Goal: Task Accomplishment & Management: Complete application form

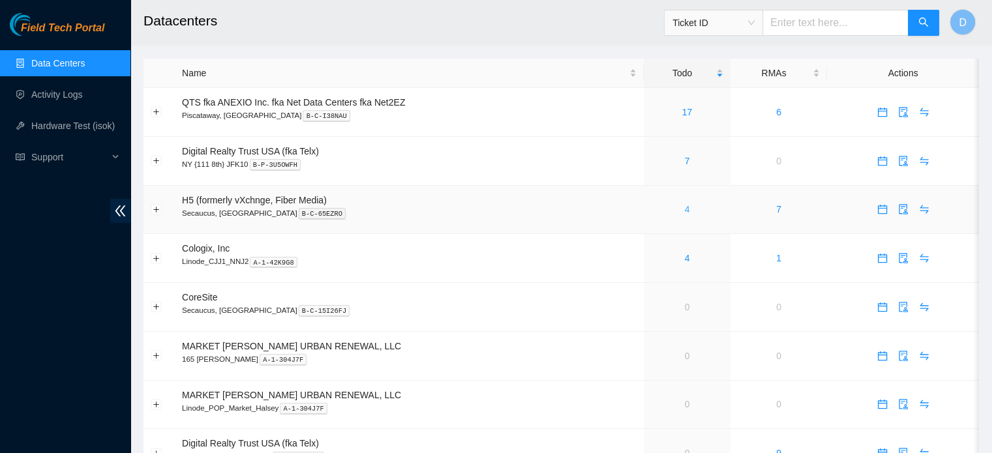
click at [685, 211] on link "4" at bounding box center [686, 209] width 5 height 10
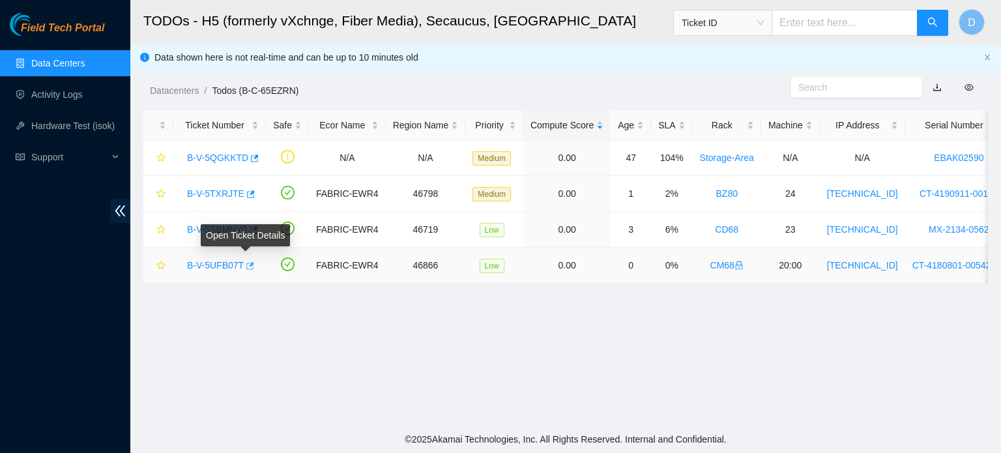
click at [249, 264] on icon "button" at bounding box center [250, 265] width 8 height 7
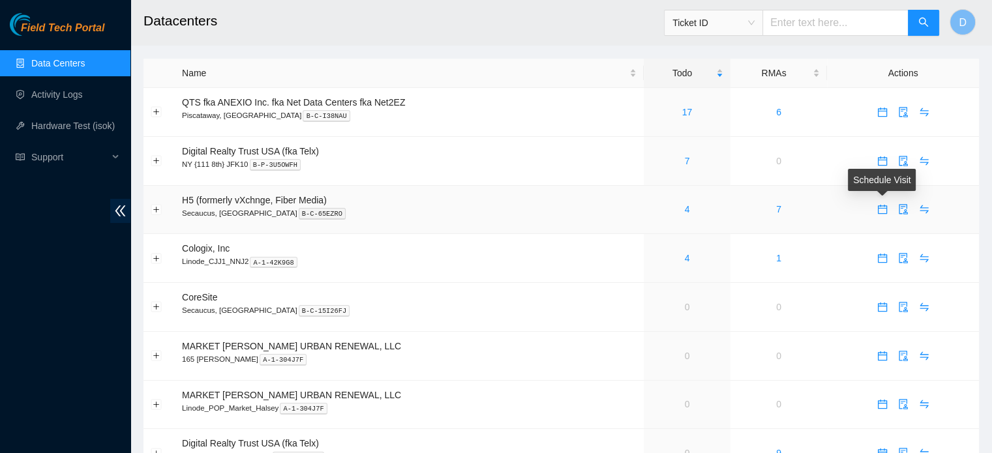
click at [883, 211] on icon "calendar" at bounding box center [882, 209] width 10 height 10
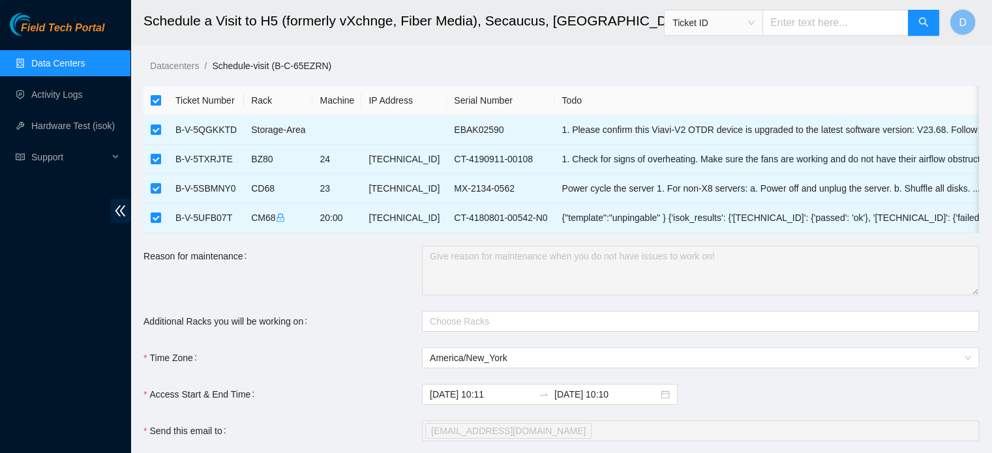
click at [154, 100] on input "checkbox" at bounding box center [156, 100] width 10 height 10
checkbox input "false"
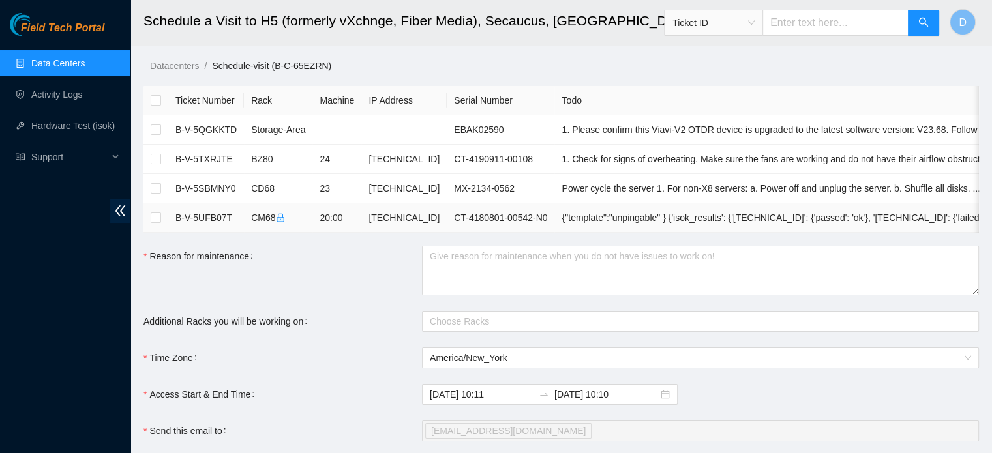
click at [161, 211] on td at bounding box center [155, 217] width 25 height 29
click at [159, 213] on input "checkbox" at bounding box center [156, 218] width 10 height 10
checkbox input "true"
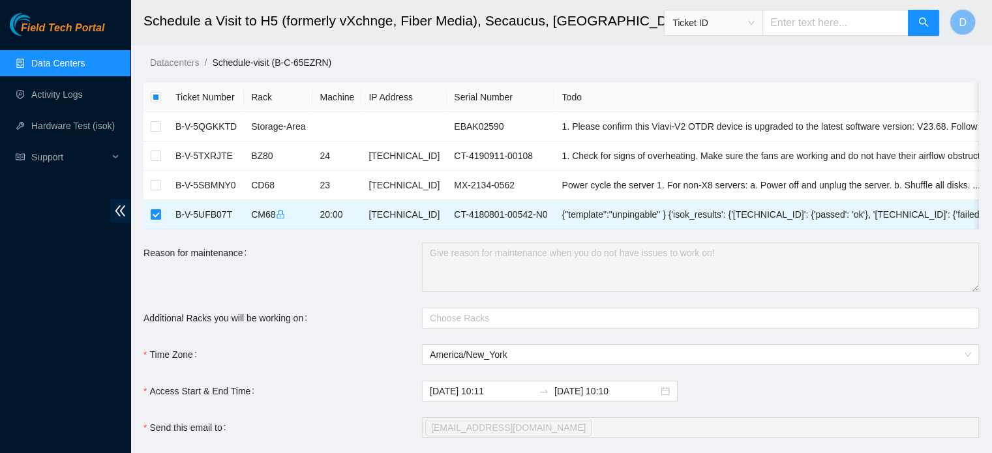
scroll to position [222, 0]
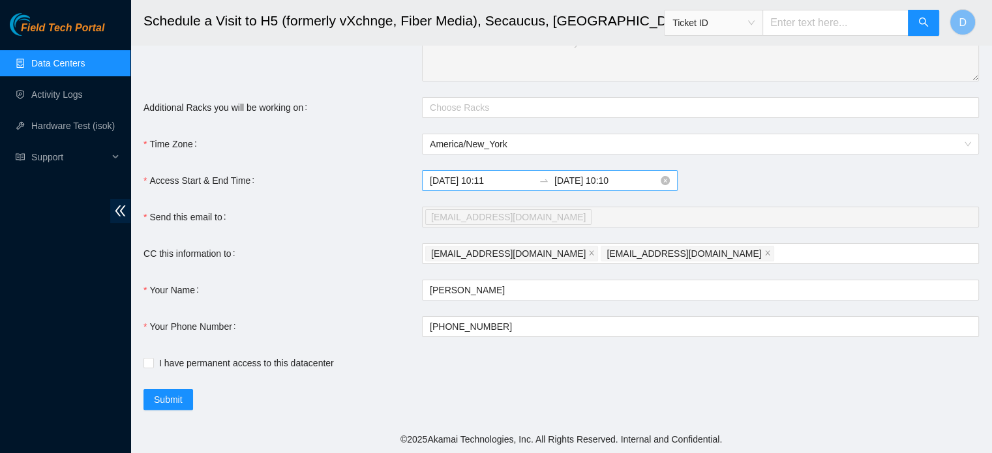
click at [500, 179] on input "[DATE] 10:11" at bounding box center [482, 180] width 104 height 14
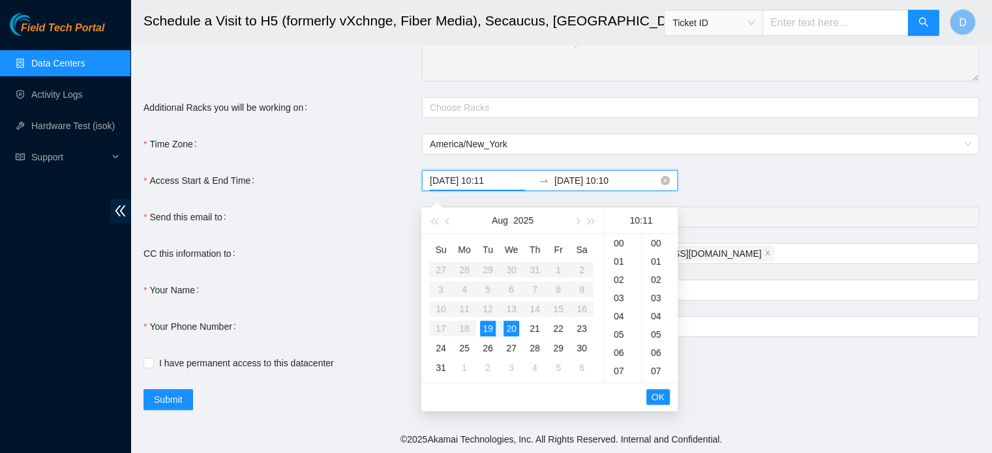
scroll to position [201, 0]
type input "[DATE] 10:11"
click at [657, 390] on span "OK" at bounding box center [657, 397] width 13 height 14
click at [491, 321] on div "19" at bounding box center [488, 329] width 16 height 16
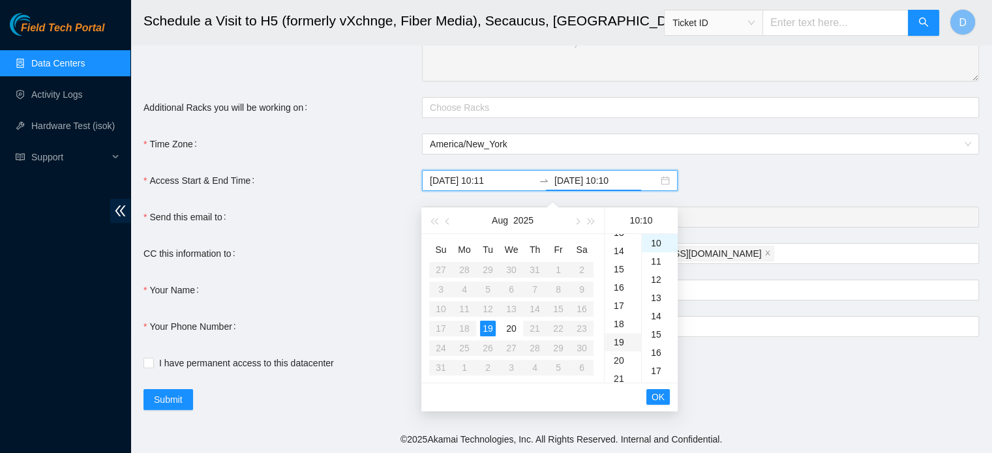
click at [621, 333] on div "19" at bounding box center [622, 342] width 37 height 18
type input "[DATE] 19:10"
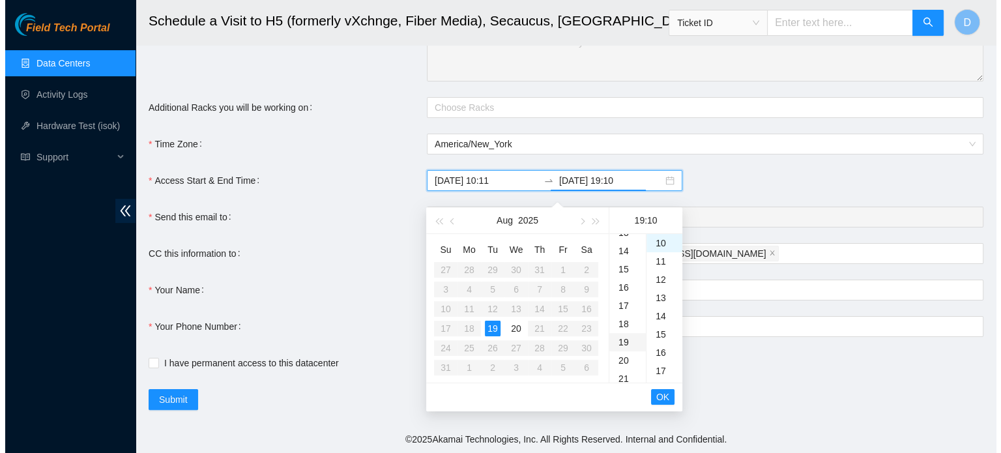
scroll to position [347, 0]
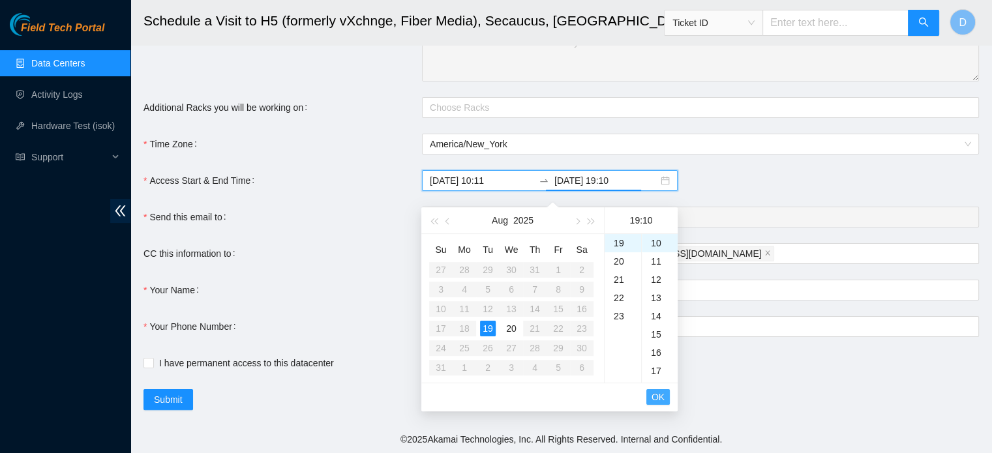
click at [653, 390] on span "OK" at bounding box center [657, 397] width 13 height 14
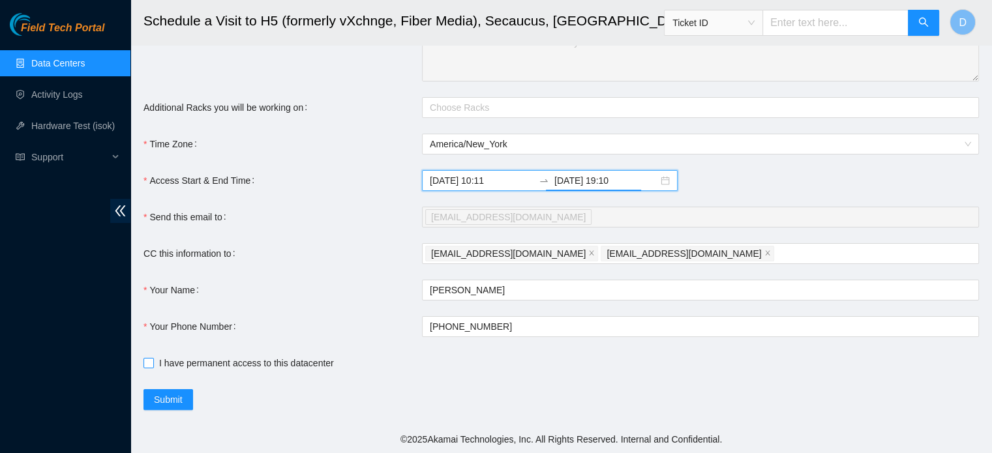
click at [144, 362] on input "I have permanent access to this datacenter" at bounding box center [147, 362] width 9 height 9
checkbox input "true"
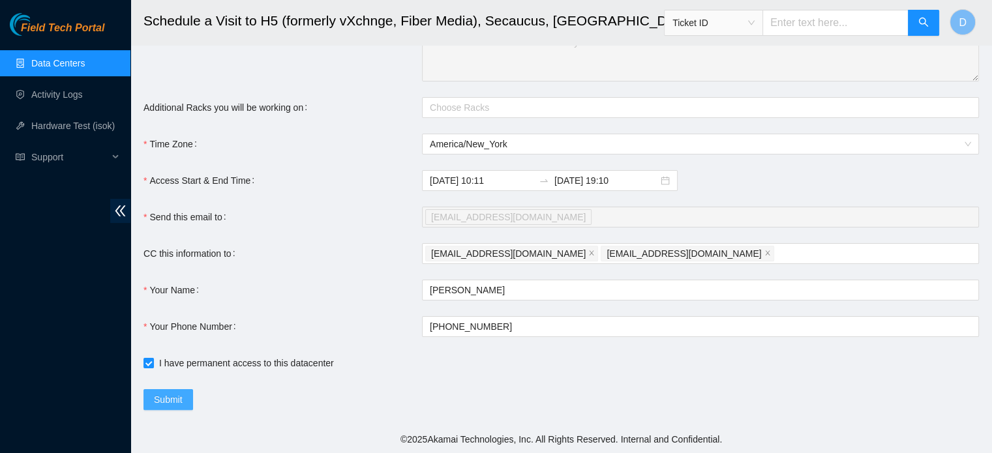
click at [176, 396] on span "Submit" at bounding box center [168, 399] width 29 height 14
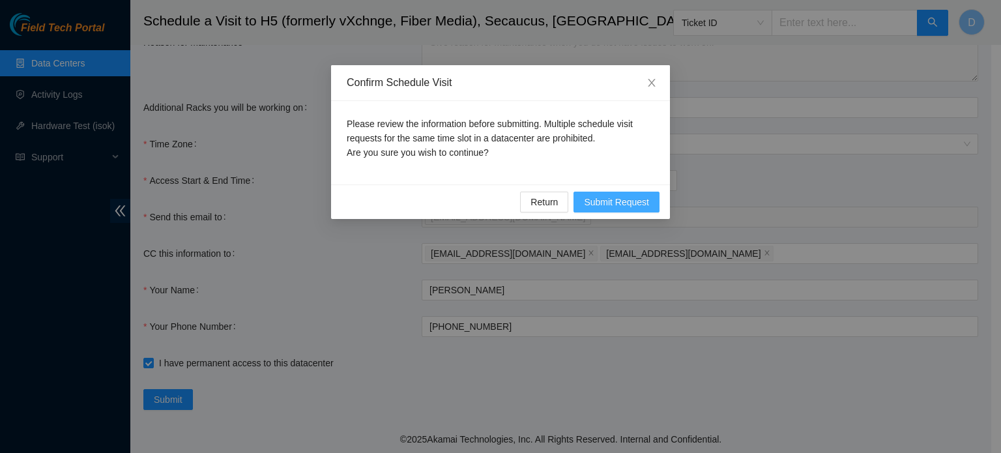
click at [610, 205] on span "Submit Request" at bounding box center [616, 202] width 65 height 14
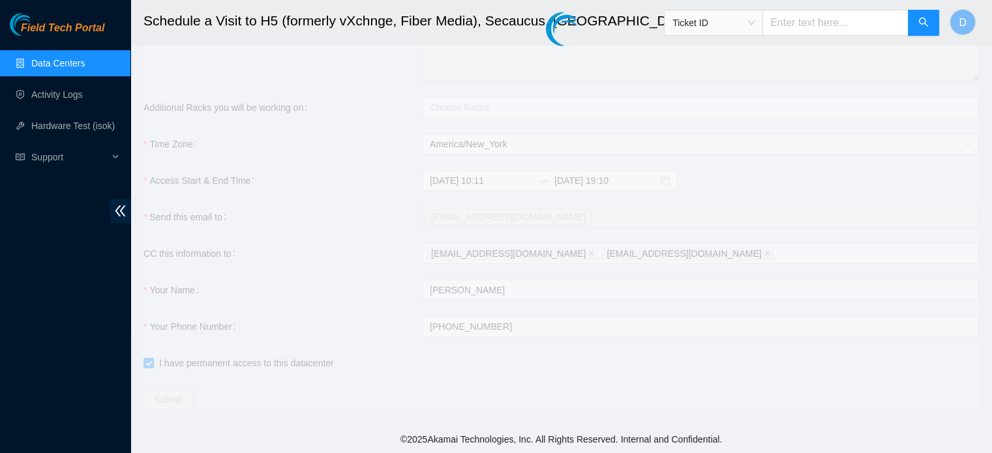
type input "[DATE] 10:12"
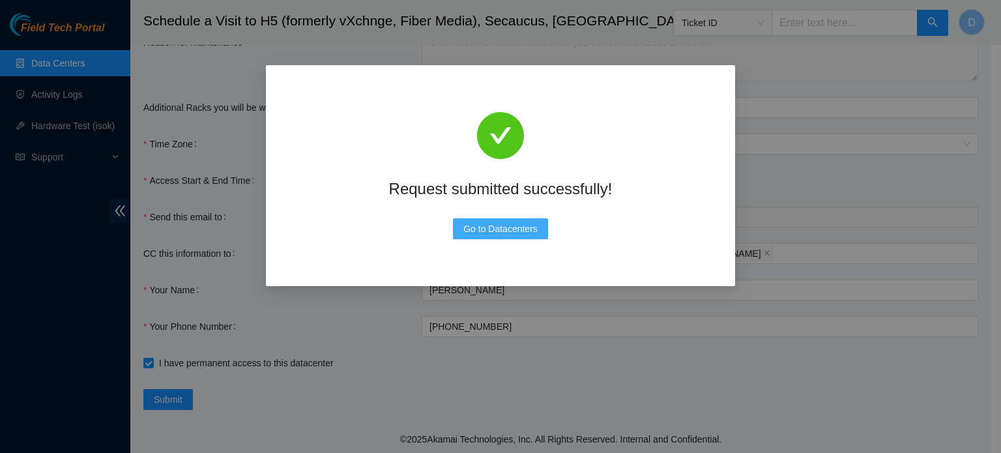
click at [500, 222] on span "Go to Datacenters" at bounding box center [500, 229] width 74 height 14
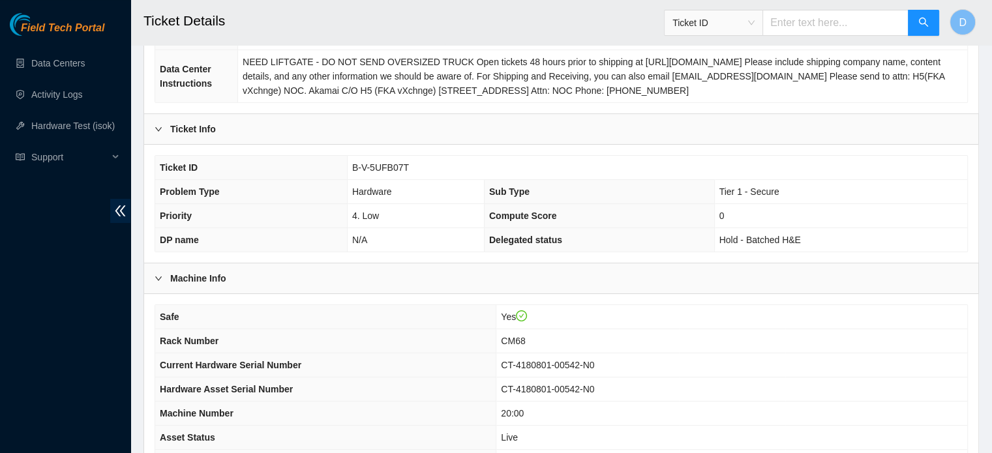
scroll to position [391, 0]
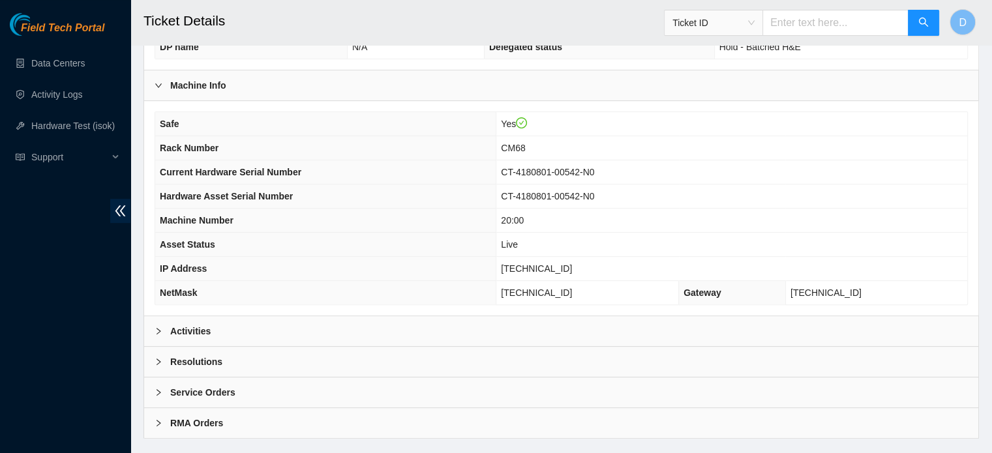
click at [220, 323] on div "Activities" at bounding box center [561, 331] width 834 height 30
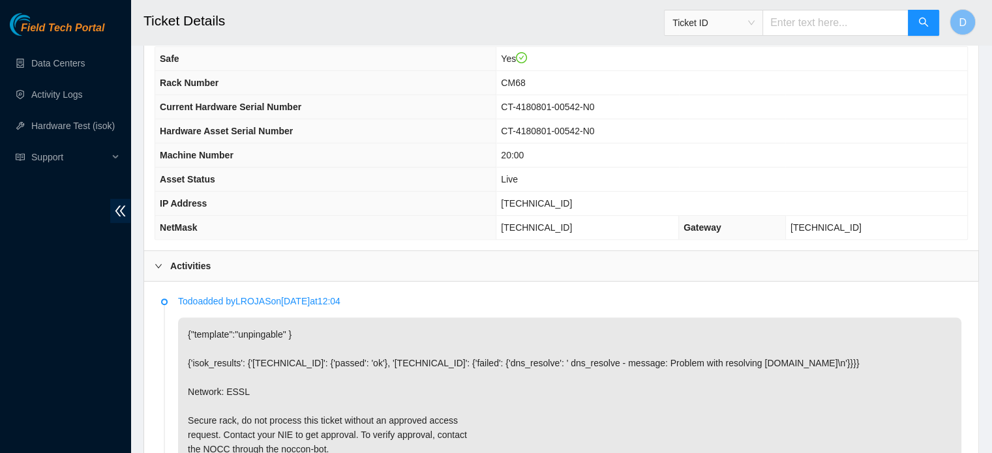
scroll to position [717, 0]
